Goal: Find specific page/section: Find specific page/section

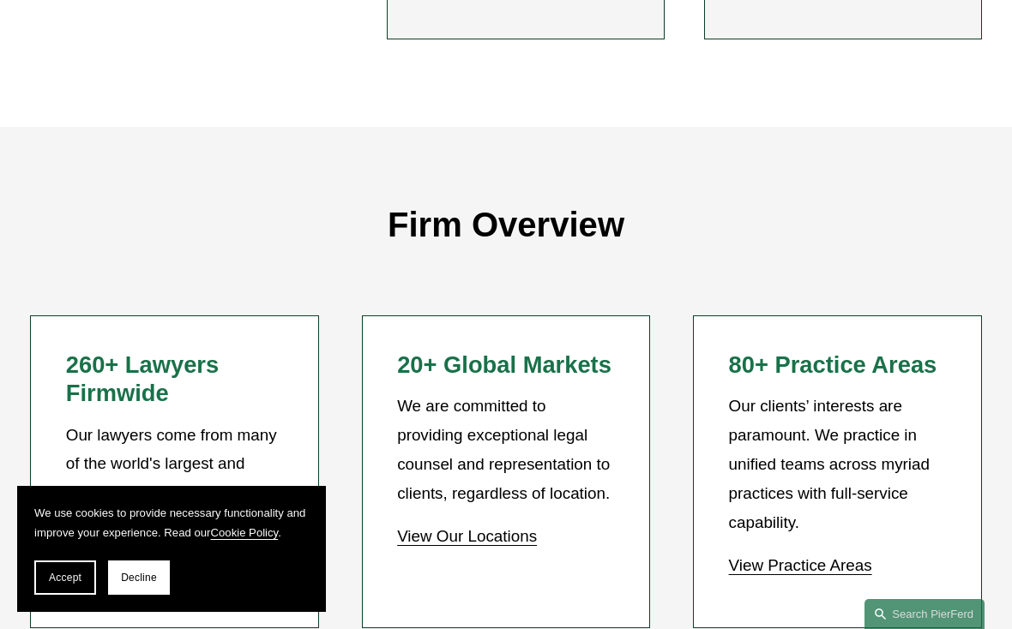
scroll to position [1157, 0]
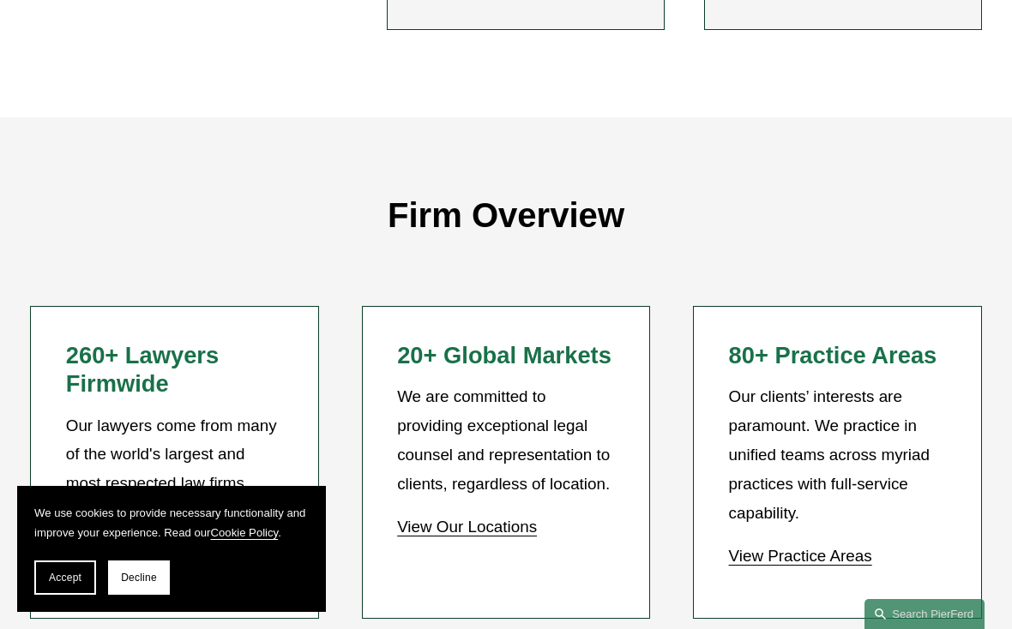
click at [499, 518] on link "View Our Locations" at bounding box center [467, 527] width 140 height 18
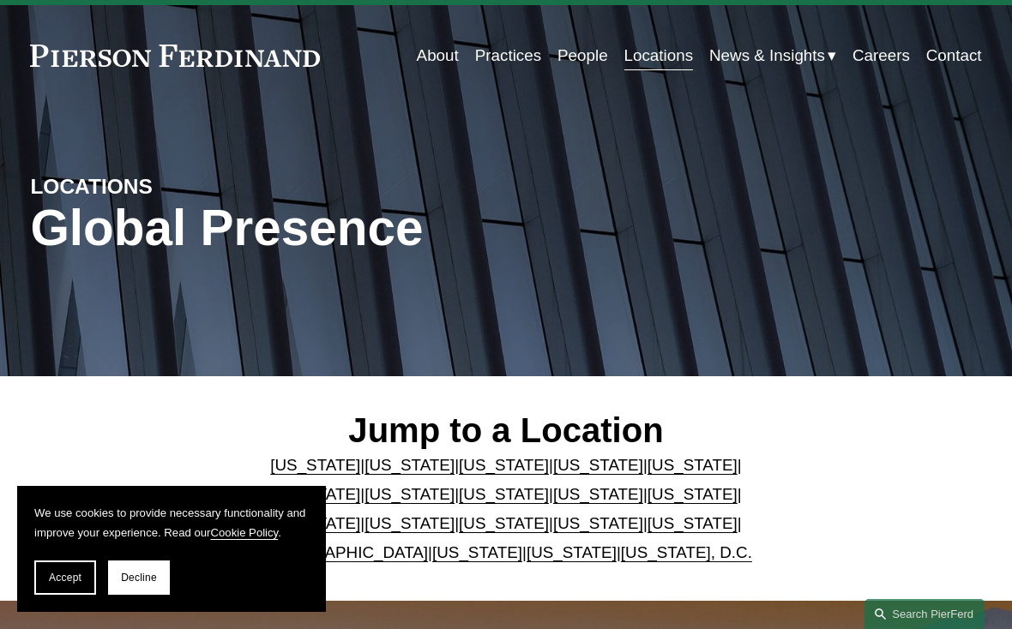
scroll to position [49, 0]
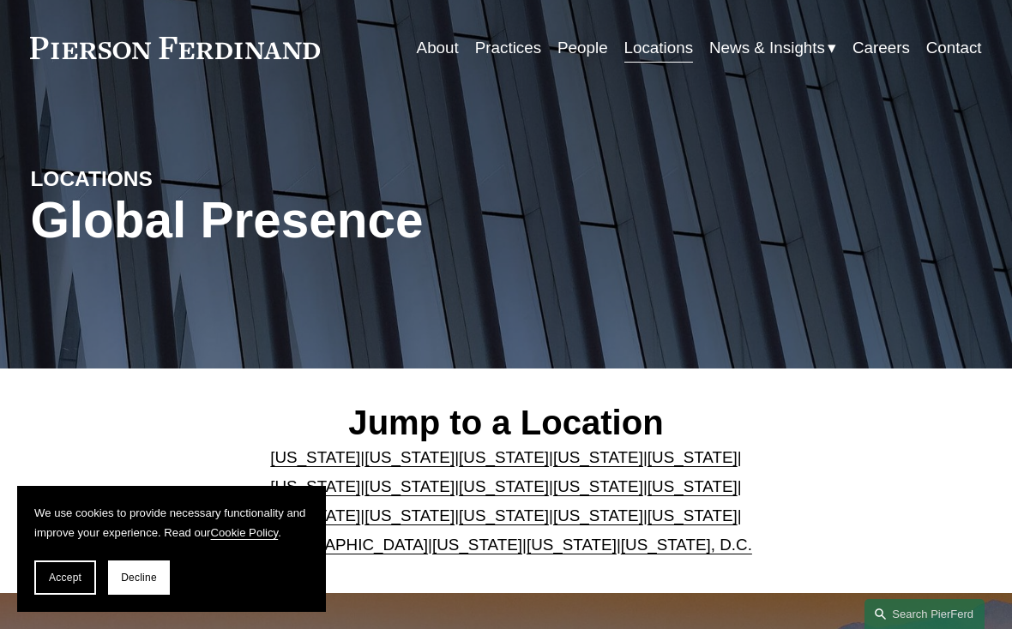
click at [554, 545] on link "[US_STATE]" at bounding box center [571, 545] width 90 height 18
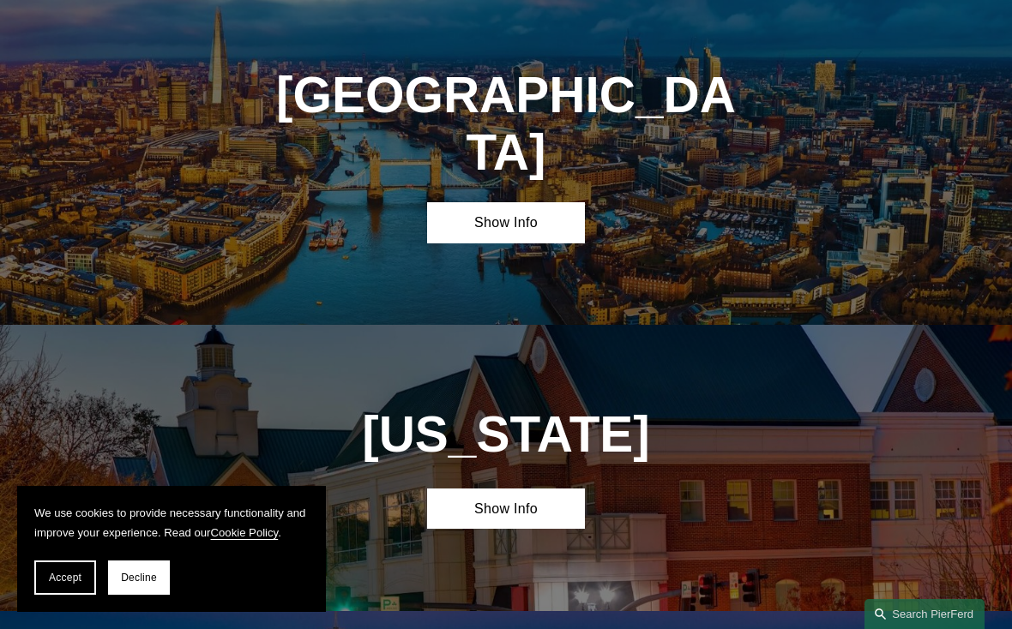
scroll to position [5528, 0]
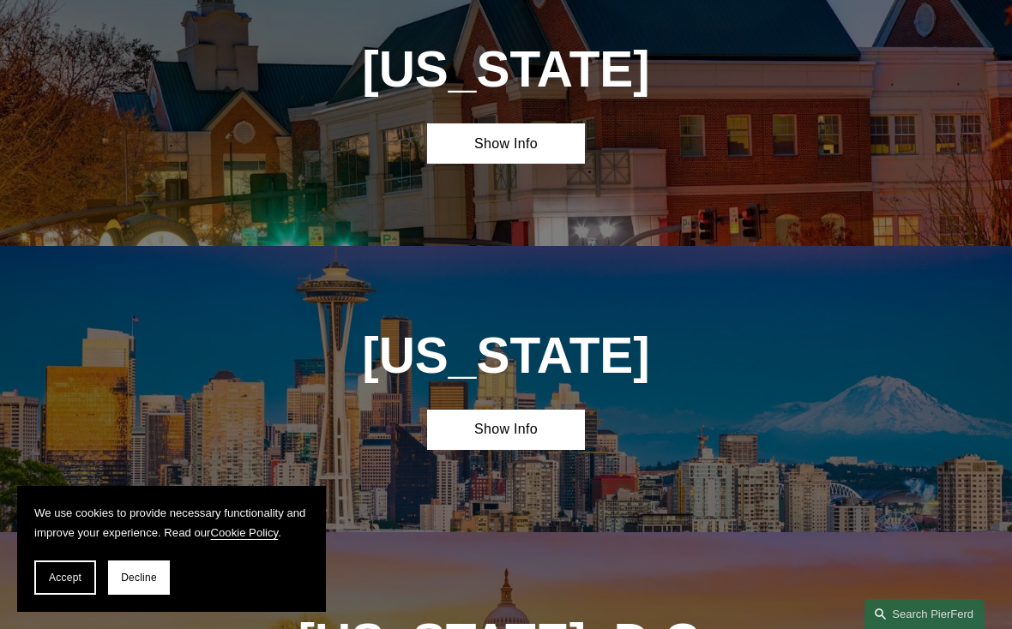
click at [508, 410] on link "Show Info" at bounding box center [506, 430] width 159 height 41
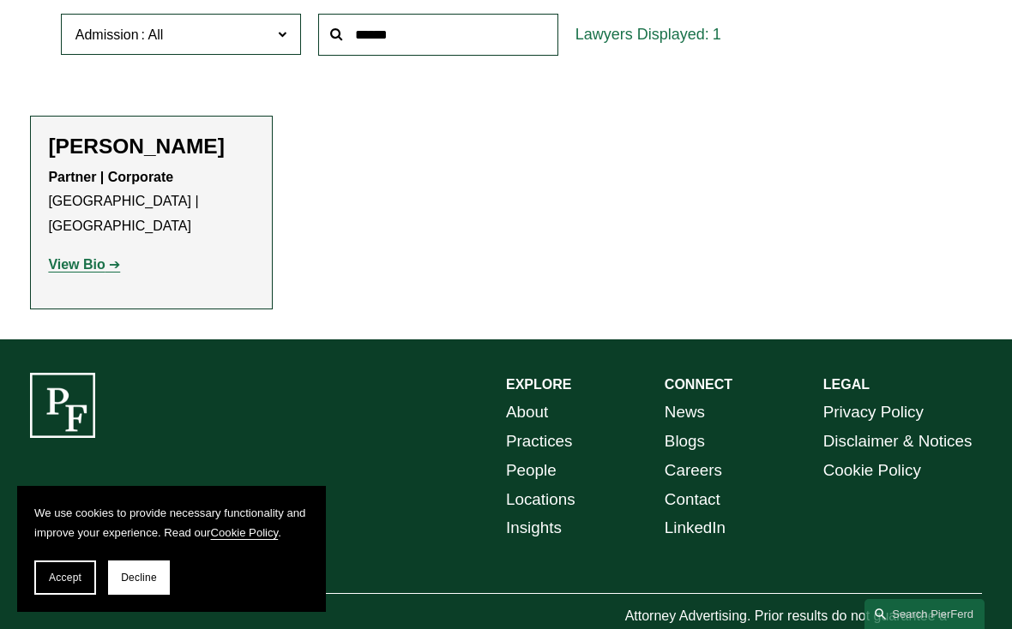
scroll to position [552, 0]
